Goal: Information Seeking & Learning: Learn about a topic

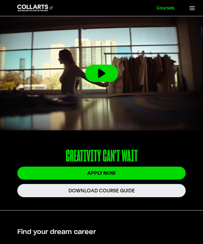
click at [162, 6] on link "Courses" at bounding box center [165, 8] width 31 height 16
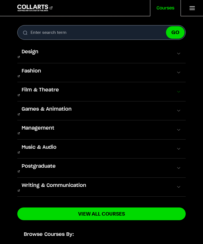
click at [176, 89] on span at bounding box center [178, 91] width 5 height 5
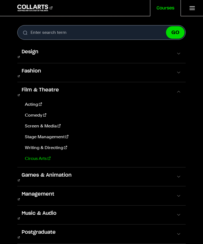
click at [36, 156] on link "Circus Arts" at bounding box center [102, 159] width 159 height 7
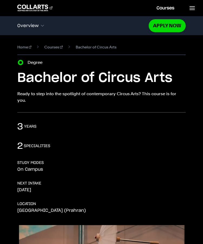
scroll to position [1, 0]
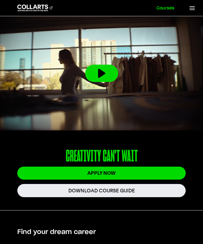
click at [164, 9] on link "Courses" at bounding box center [165, 8] width 31 height 16
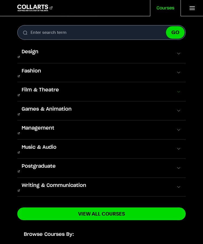
click at [114, 82] on button "Film & Theatre" at bounding box center [101, 91] width 169 height 19
click at [177, 89] on span at bounding box center [178, 91] width 5 height 5
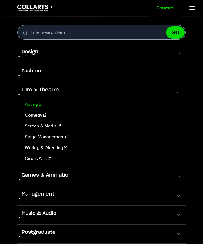
click at [33, 101] on link "Acting" at bounding box center [102, 104] width 159 height 7
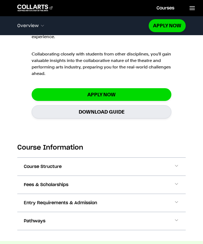
scroll to position [409, 0]
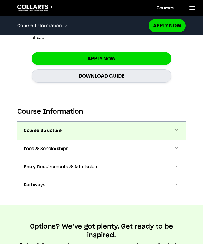
click at [98, 129] on button "Course Structure" at bounding box center [101, 131] width 169 height 18
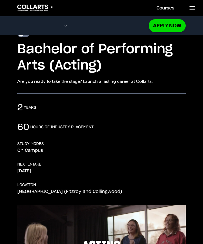
scroll to position [0, 0]
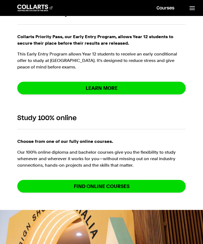
scroll to position [494, 0]
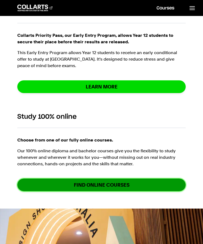
click at [56, 185] on link "Find online courses" at bounding box center [101, 185] width 169 height 13
